Goal: Find specific page/section: Find specific page/section

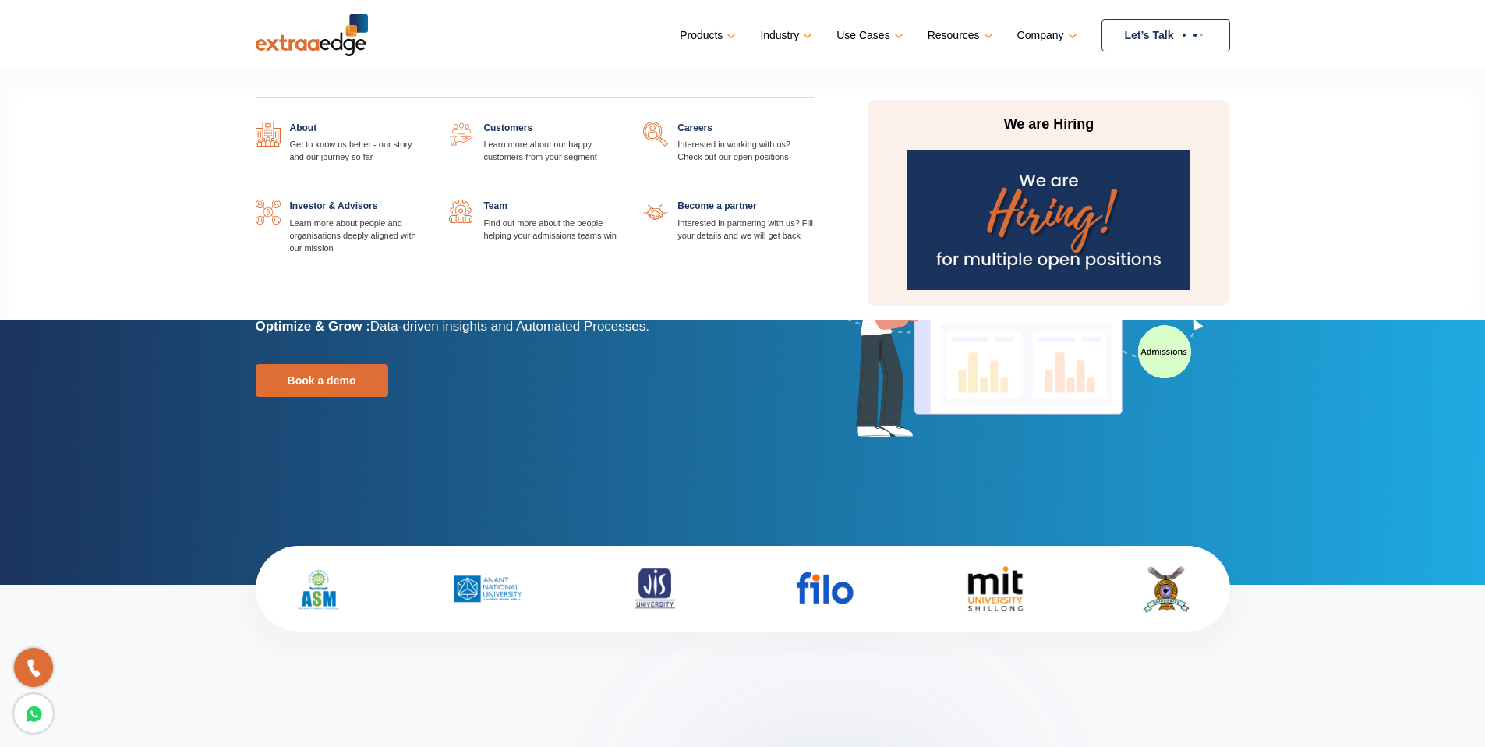
click at [814, 122] on link at bounding box center [814, 122] width 0 height 0
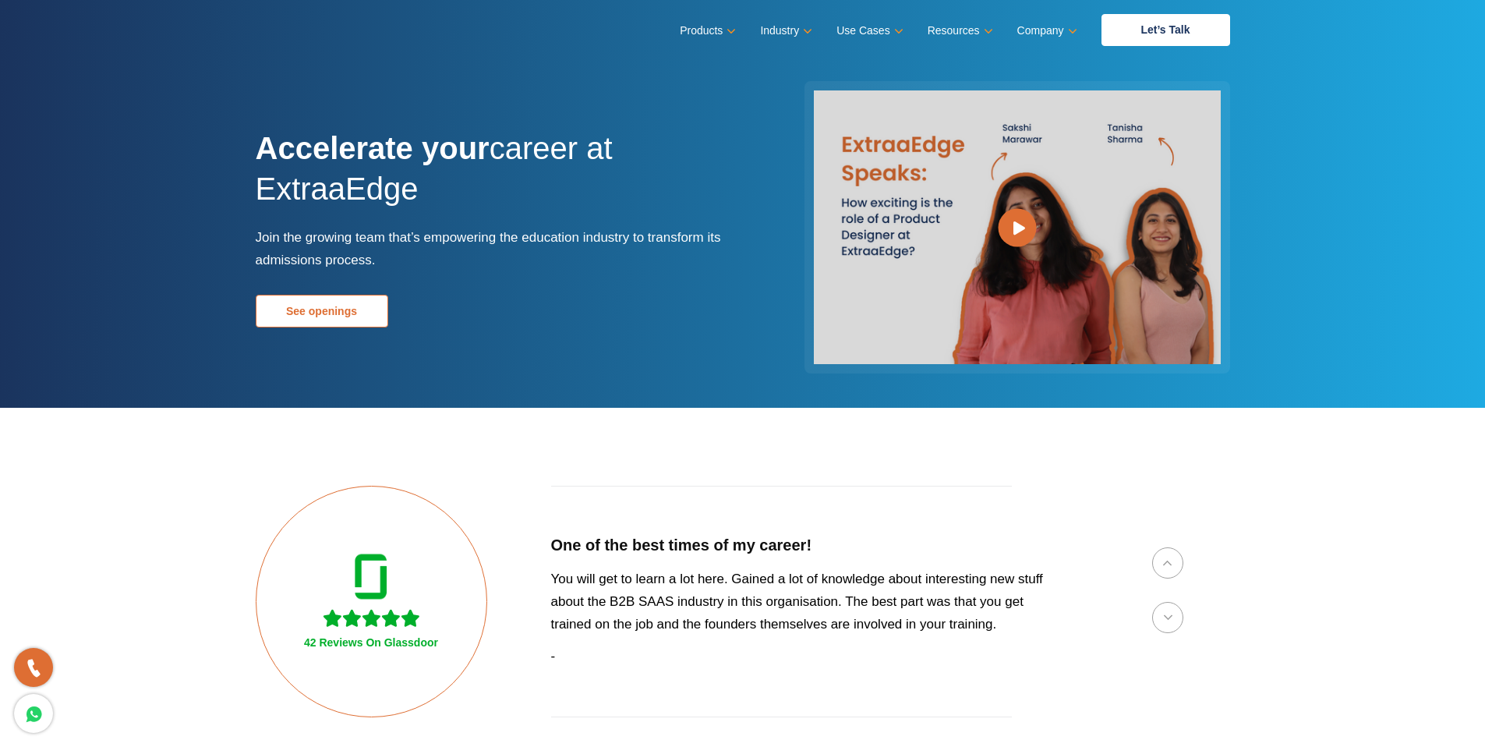
click at [331, 307] on link "See openings" at bounding box center [322, 311] width 133 height 33
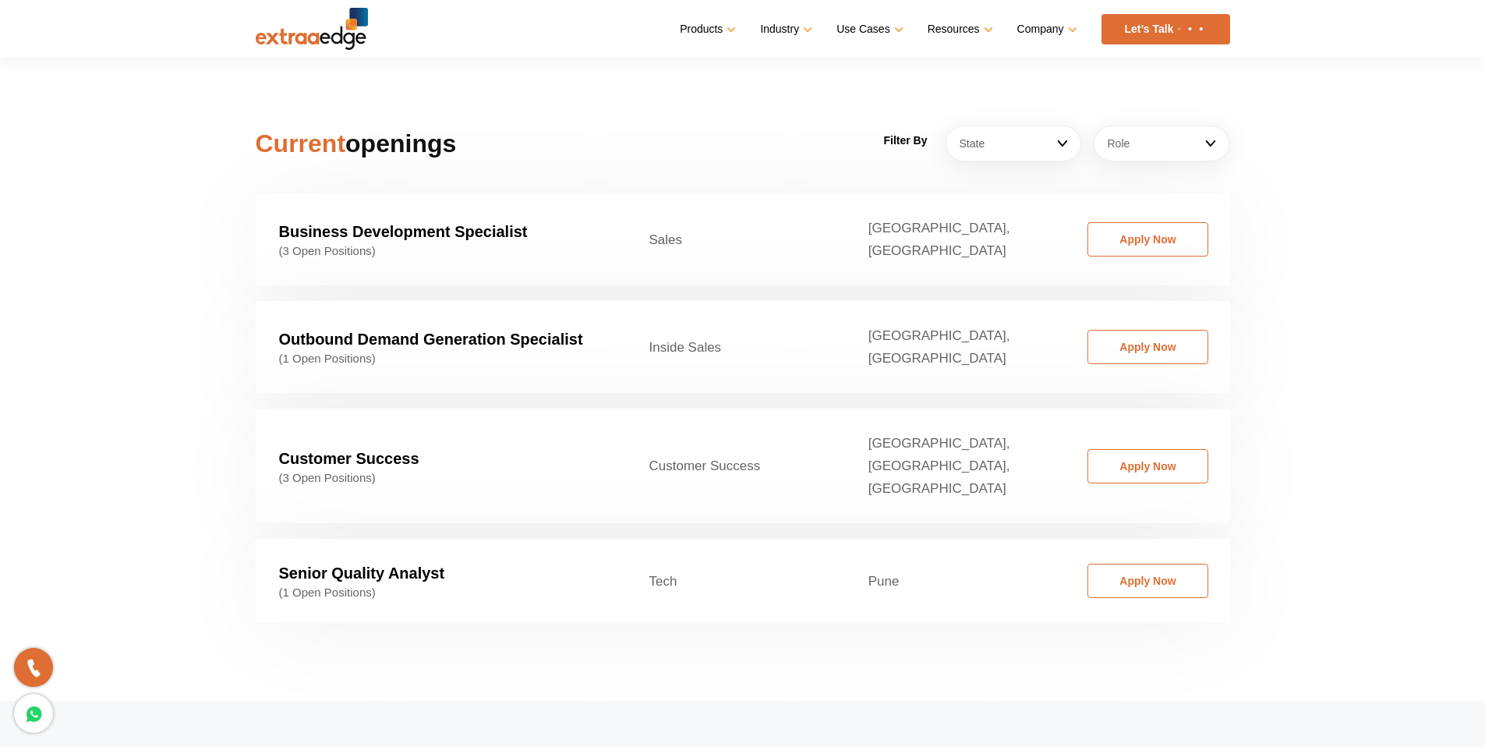
scroll to position [2372, 0]
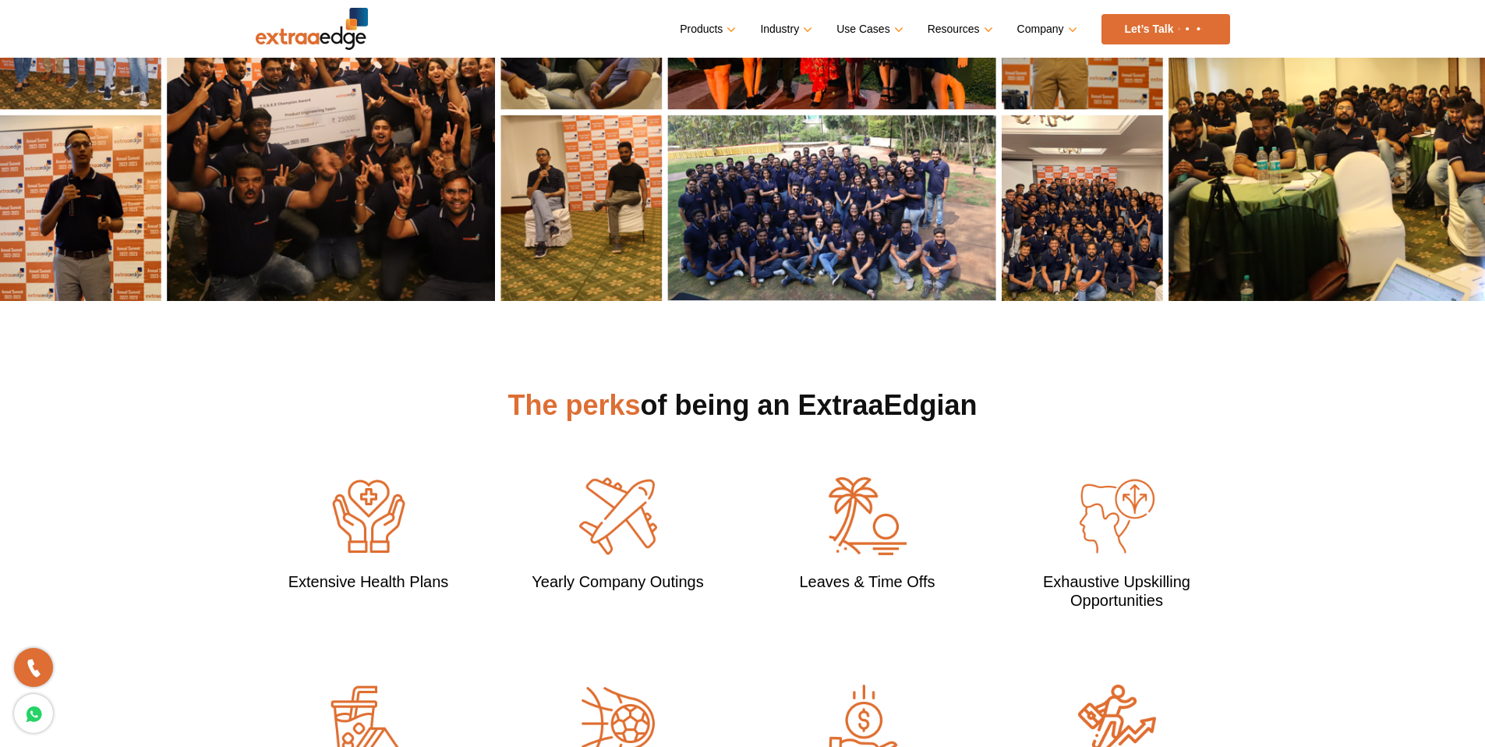
scroll to position [593, 0]
